Goal: Task Accomplishment & Management: Use online tool/utility

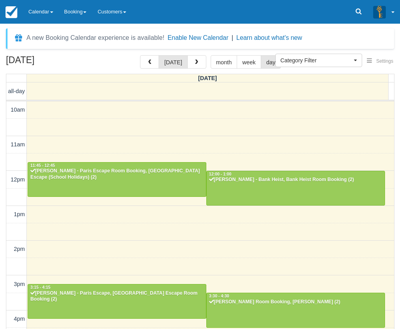
select select
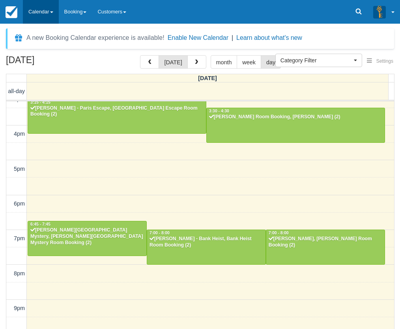
click at [42, 13] on link "Calendar" at bounding box center [41, 12] width 36 height 24
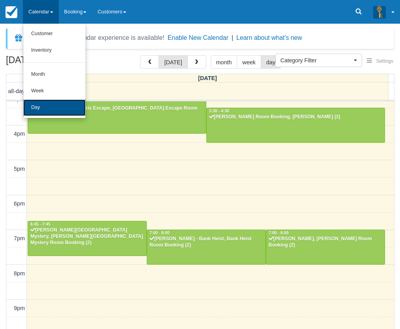
click at [49, 113] on link "Day" at bounding box center [54, 107] width 62 height 17
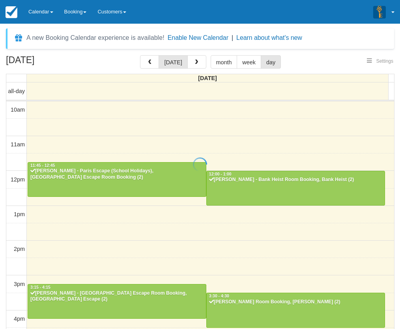
select select
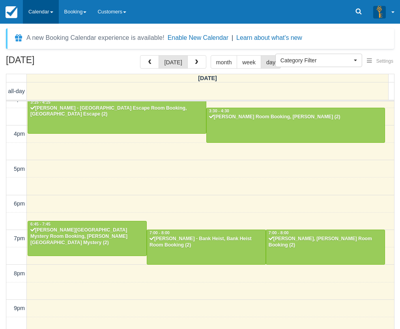
click at [47, 15] on link "Calendar" at bounding box center [41, 12] width 36 height 24
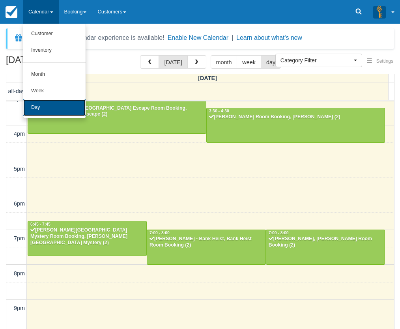
click at [47, 106] on link "Day" at bounding box center [54, 107] width 62 height 17
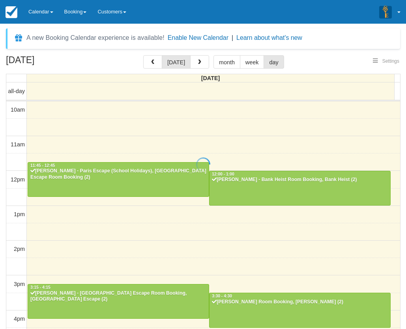
select select
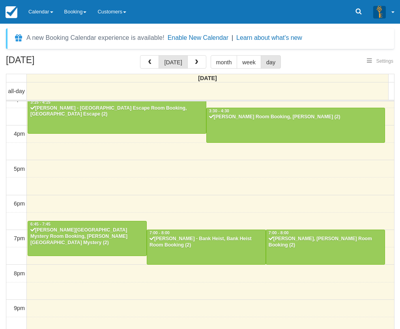
scroll to position [184, 0]
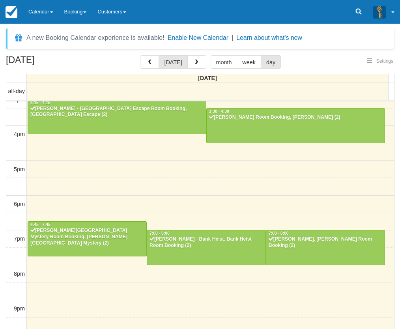
select select
